Goal: Task Accomplishment & Management: Use online tool/utility

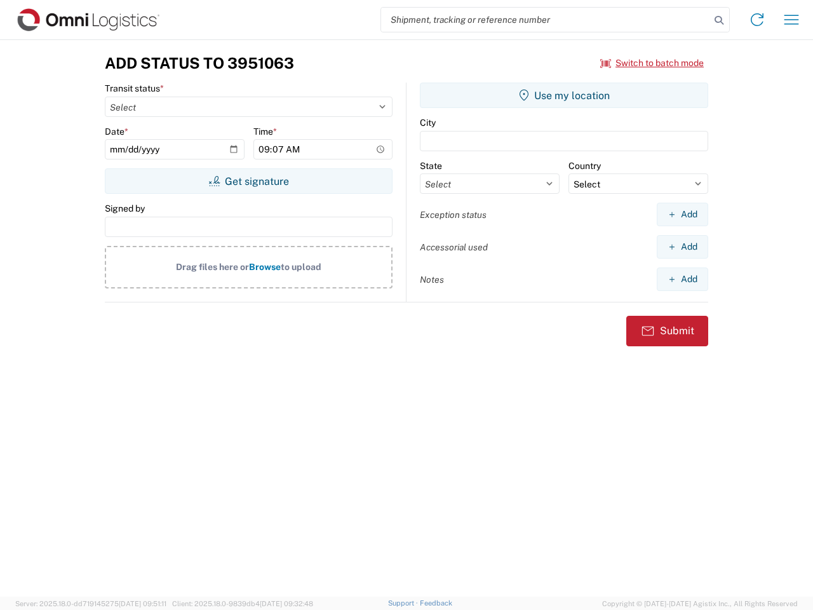
click at [546, 20] on input "search" at bounding box center [545, 20] width 329 height 24
click at [719, 20] on icon at bounding box center [719, 20] width 18 height 18
click at [757, 20] on icon at bounding box center [757, 20] width 20 height 20
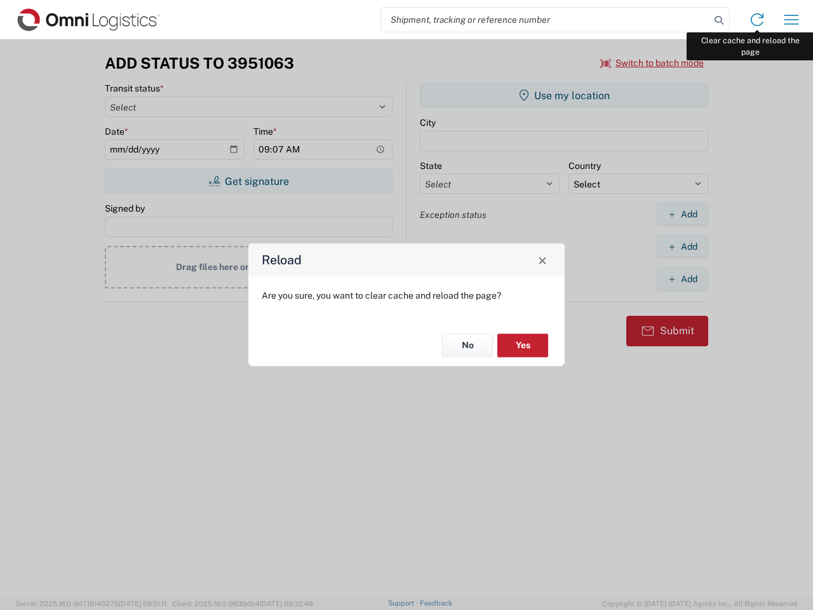
click at [792, 20] on div "Reload Are you sure, you want to clear cache and reload the page? No Yes" at bounding box center [406, 305] width 813 height 610
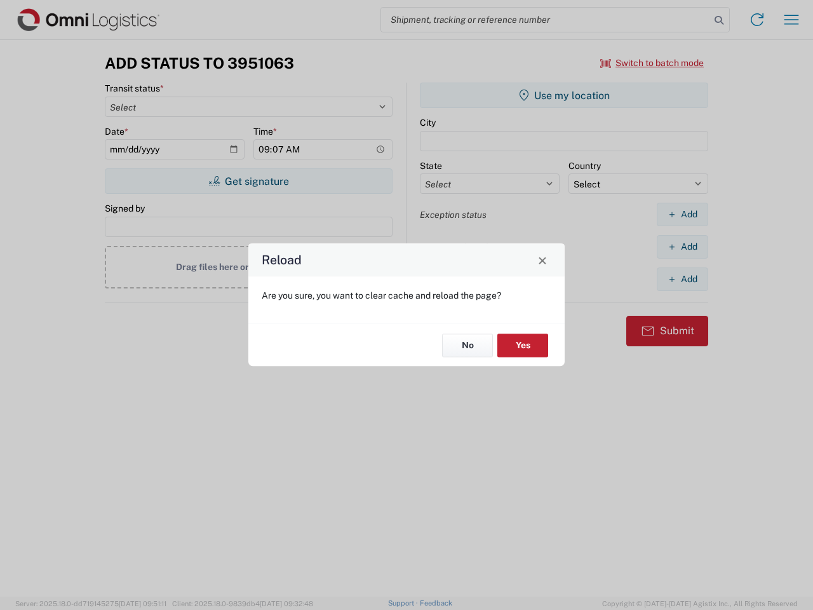
click at [652, 63] on div "Reload Are you sure, you want to clear cache and reload the page? No Yes" at bounding box center [406, 305] width 813 height 610
click at [248, 181] on div "Reload Are you sure, you want to clear cache and reload the page? No Yes" at bounding box center [406, 305] width 813 height 610
click at [564, 95] on div "Reload Are you sure, you want to clear cache and reload the page? No Yes" at bounding box center [406, 305] width 813 height 610
click at [682, 214] on div "Reload Are you sure, you want to clear cache and reload the page? No Yes" at bounding box center [406, 305] width 813 height 610
click at [682, 246] on div "Reload Are you sure, you want to clear cache and reload the page? No Yes" at bounding box center [406, 305] width 813 height 610
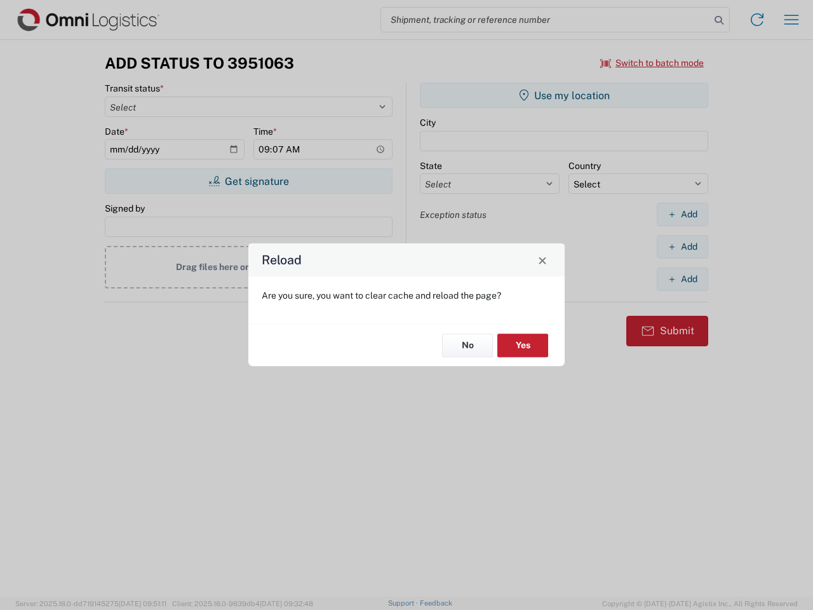
click at [682, 279] on div "Reload Are you sure, you want to clear cache and reload the page? No Yes" at bounding box center [406, 305] width 813 height 610
